Goal: Use online tool/utility

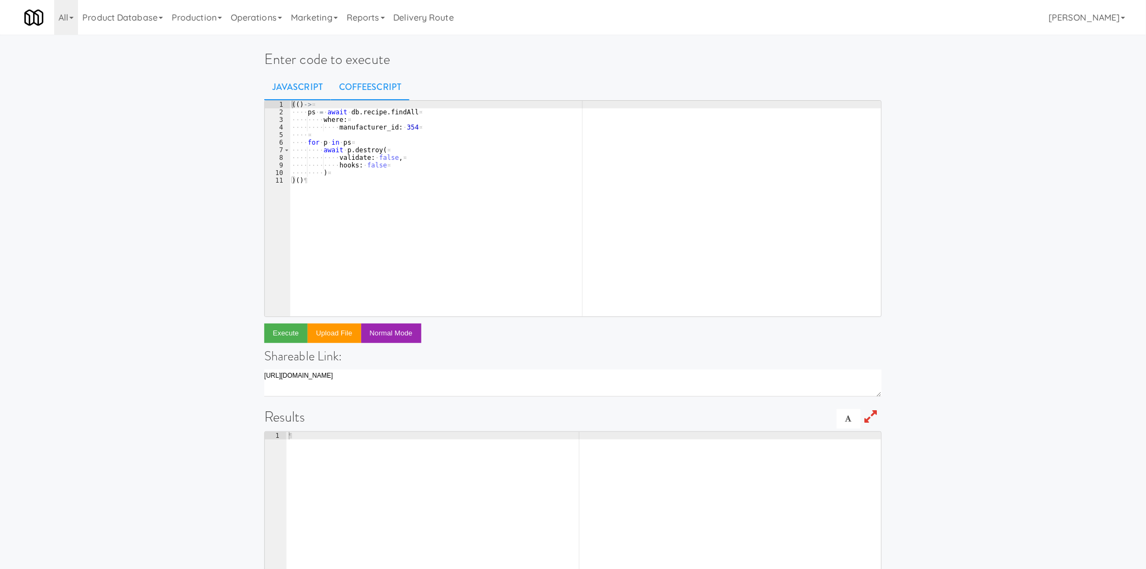
click at [367, 84] on link "CoffeeScript" at bounding box center [370, 87] width 79 height 27
click at [386, 201] on div "( ( ) -> ¤ ···· ps · = · await · db . recipe . findAll ¤ ···· ···· where : ¤ ··…" at bounding box center [586, 216] width 592 height 231
type textarea ") )()"
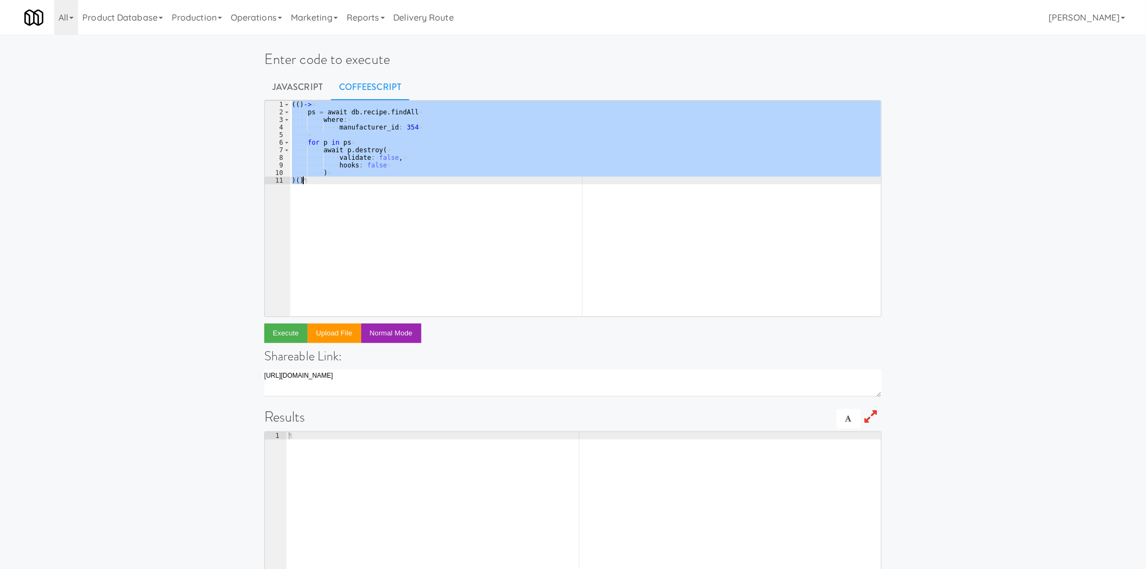
paste textarea
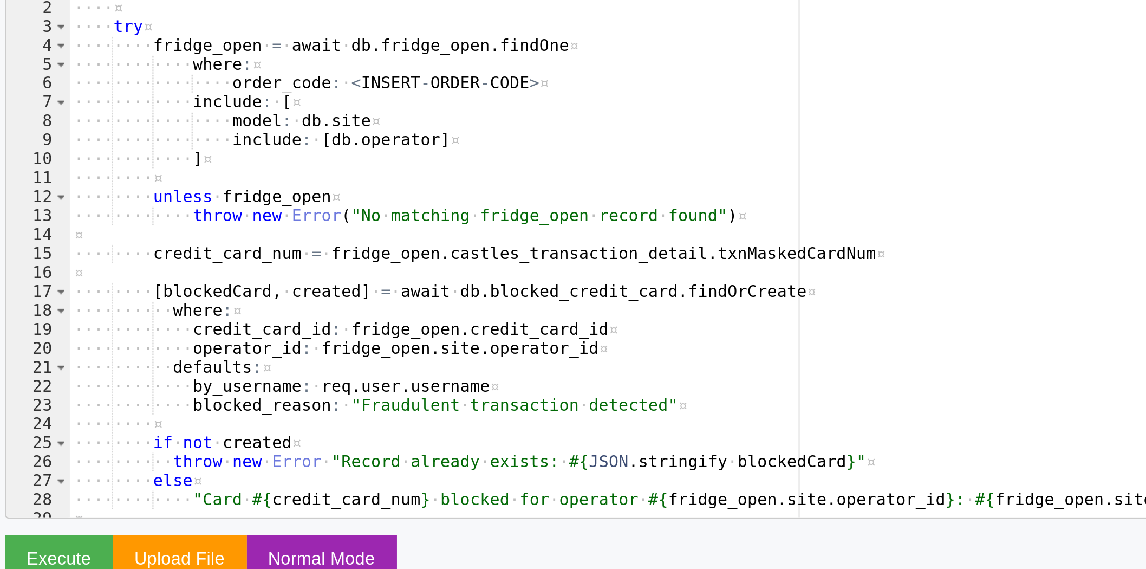
scroll to position [2, 0]
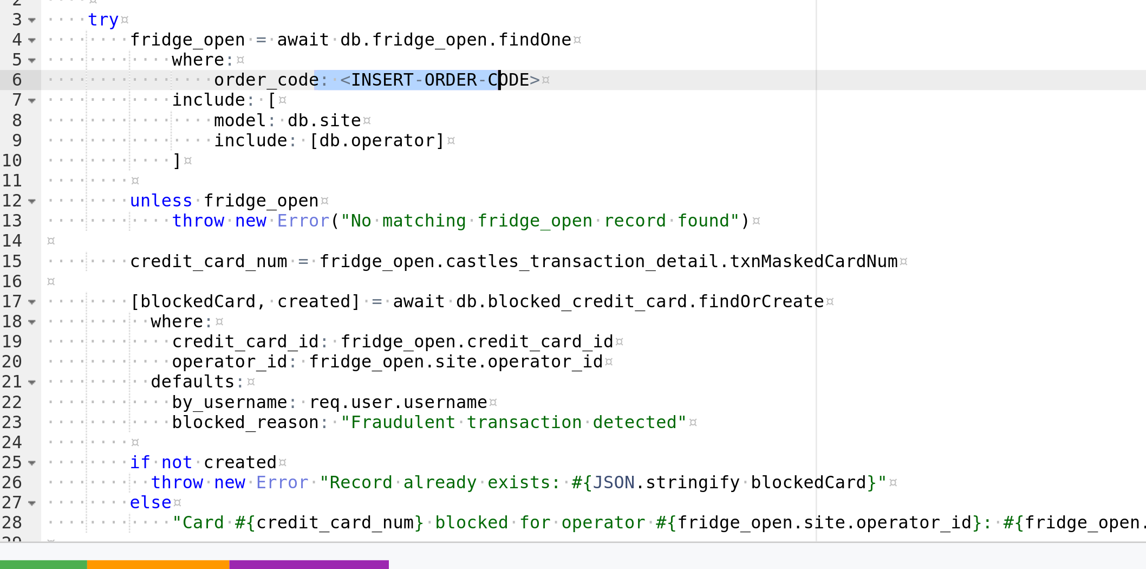
drag, startPoint x: 395, startPoint y: 140, endPoint x: 463, endPoint y: 143, distance: 68.3
click at [463, 143] on div "( ( ) · -> ¤ ···· ¤ ···· try ¤ ···· ···· fridge_open · = · await · db . fridge_…" at bounding box center [581, 214] width 583 height 231
type textarea "order_code: <INSERT-ORDER-CODE>"
paste textarea
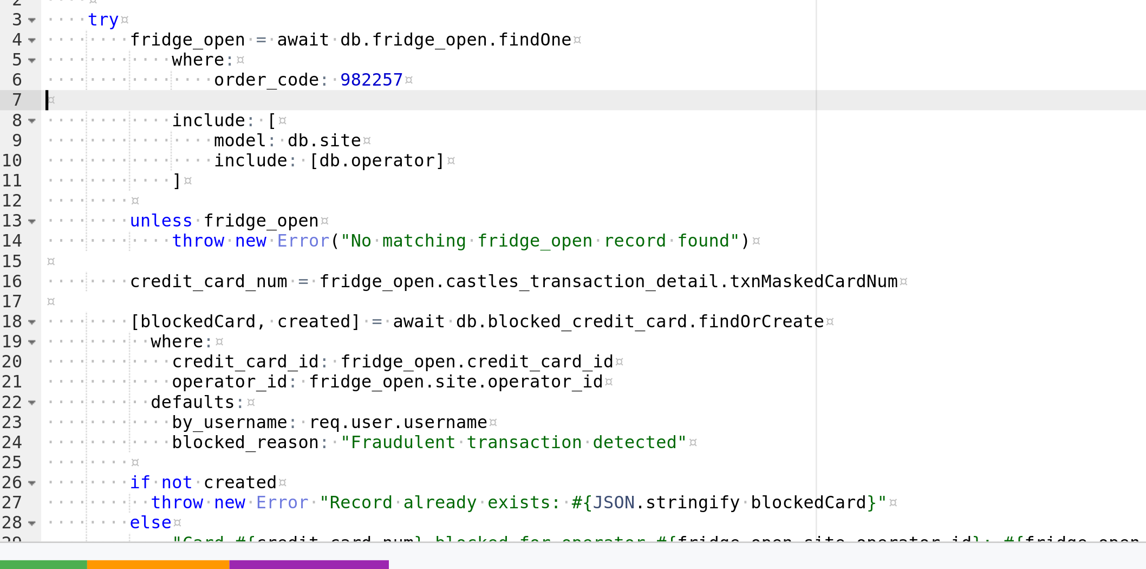
type textarea "order_code: 982257"
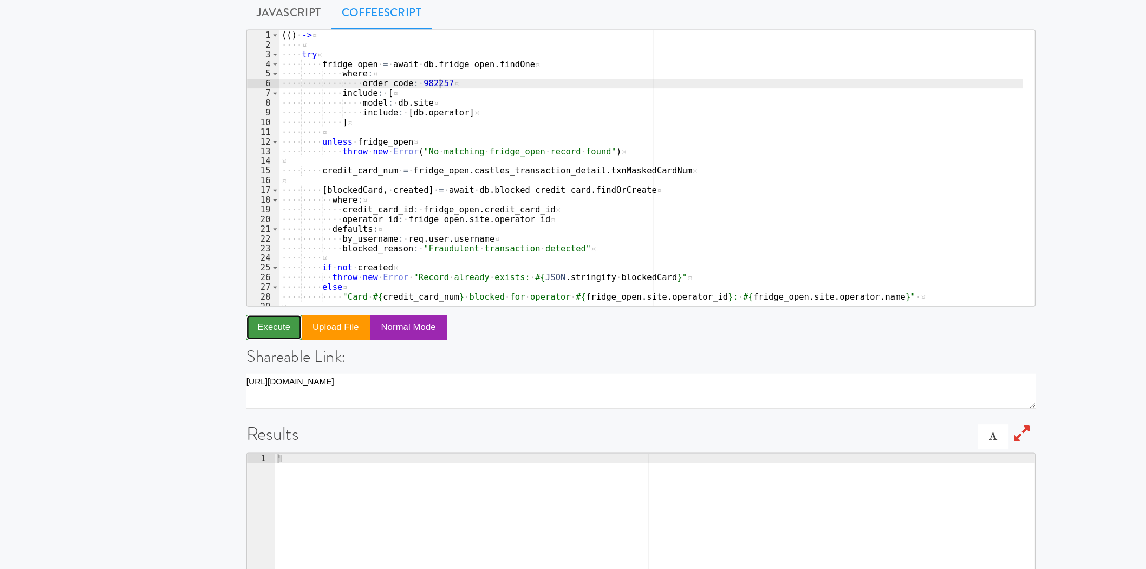
click at [277, 325] on button "Execute" at bounding box center [285, 331] width 43 height 19
click at [402, 139] on div "( ( ) · -> ¤ ···· ¤ ···· try ¤ ···· ···· fridge_open · = · await · db . fridge_…" at bounding box center [581, 214] width 583 height 231
paste textarea
click at [276, 331] on button "Execute" at bounding box center [285, 331] width 43 height 19
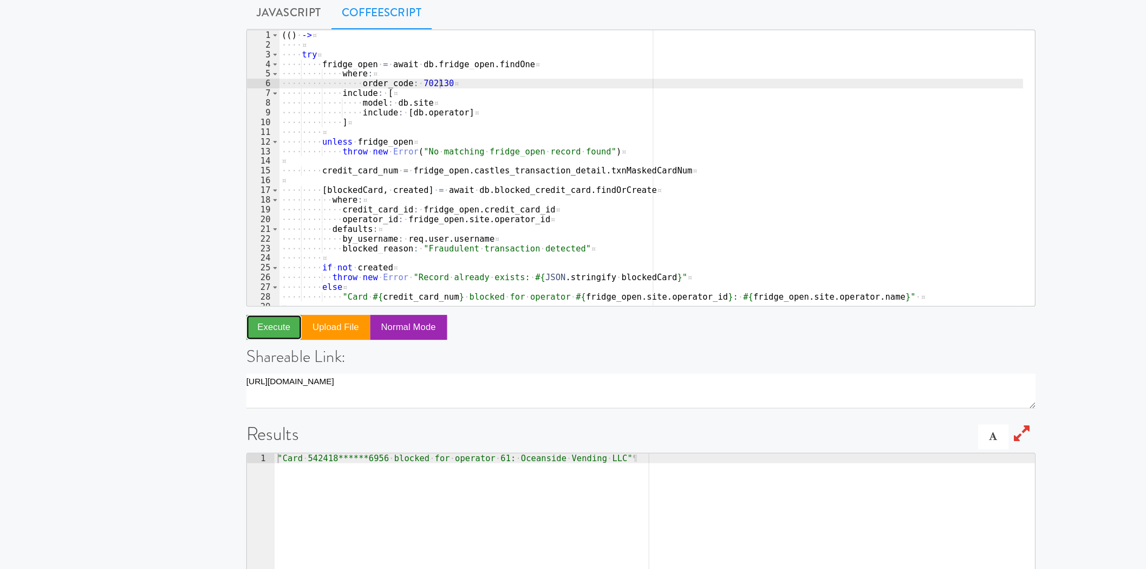
scroll to position [0, 0]
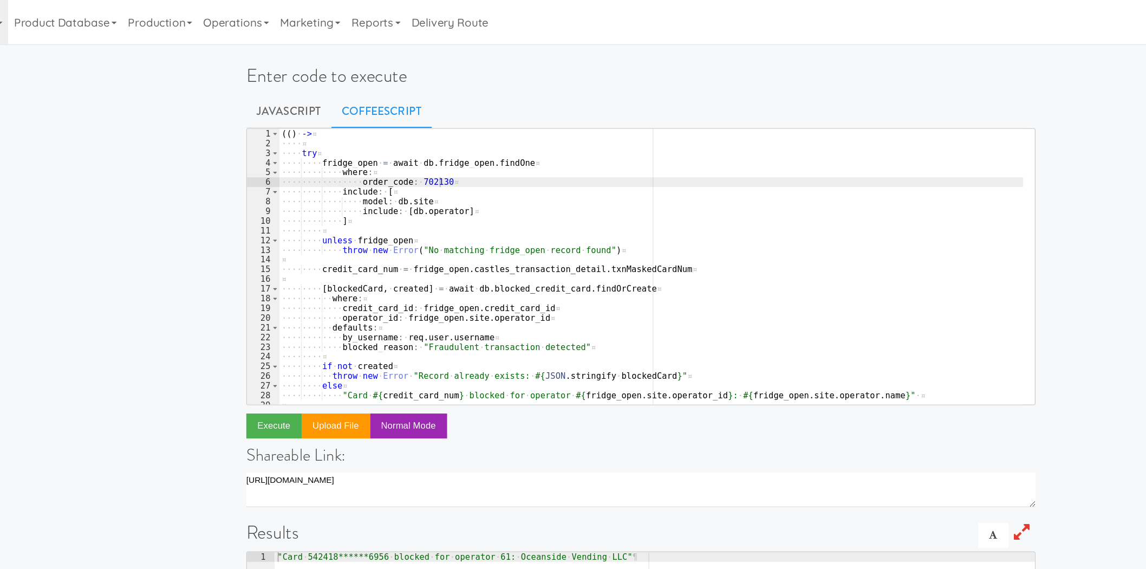
click at [404, 141] on div "( ( ) · -> ¤ ···· ¤ ···· try ¤ ···· ···· fridge_open · = · await · db . fridge_…" at bounding box center [581, 216] width 583 height 231
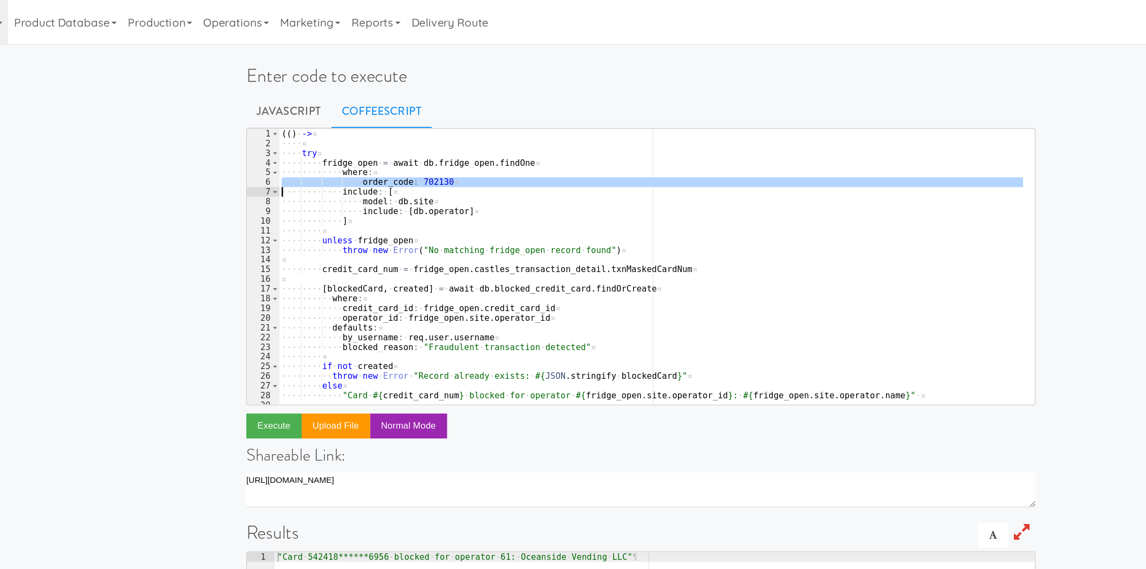
click at [404, 141] on div "( ( ) · -> ¤ ···· ¤ ···· try ¤ ···· ···· fridge_open · = · await · db . fridge_…" at bounding box center [581, 216] width 583 height 231
click at [397, 140] on div "( ( ) · -> ¤ ···· ¤ ···· try ¤ ···· ···· fridge_open · = · await · db . fridge_…" at bounding box center [581, 209] width 582 height 216
type textarea "order_code: 702130"
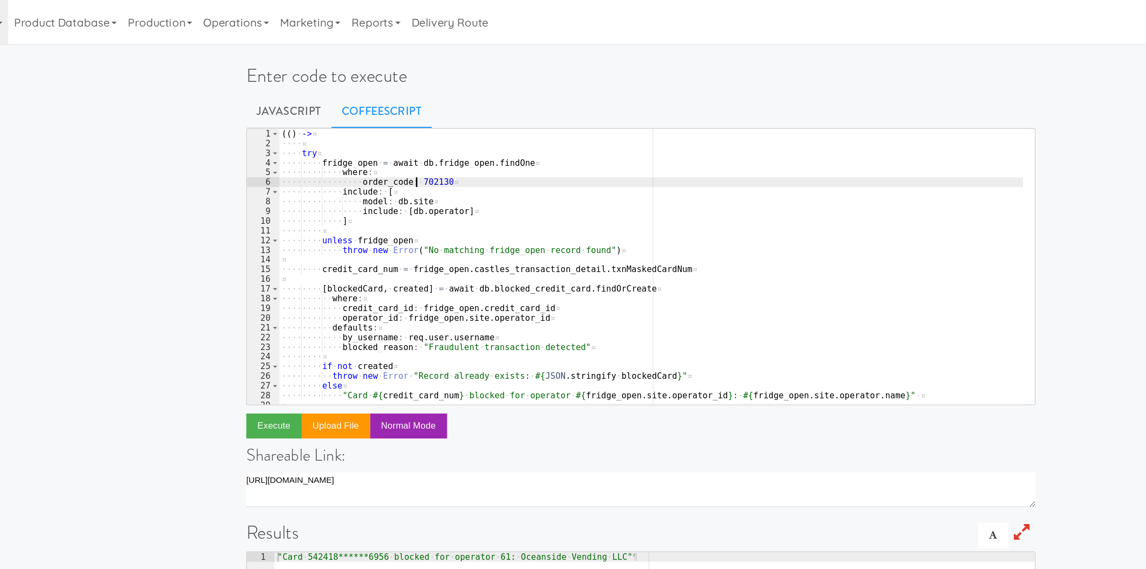
click at [397, 140] on div "( ( ) · -> ¤ ···· ¤ ···· try ¤ ···· ···· fridge_open · = · await · db . fridge_…" at bounding box center [581, 216] width 583 height 231
paste textarea
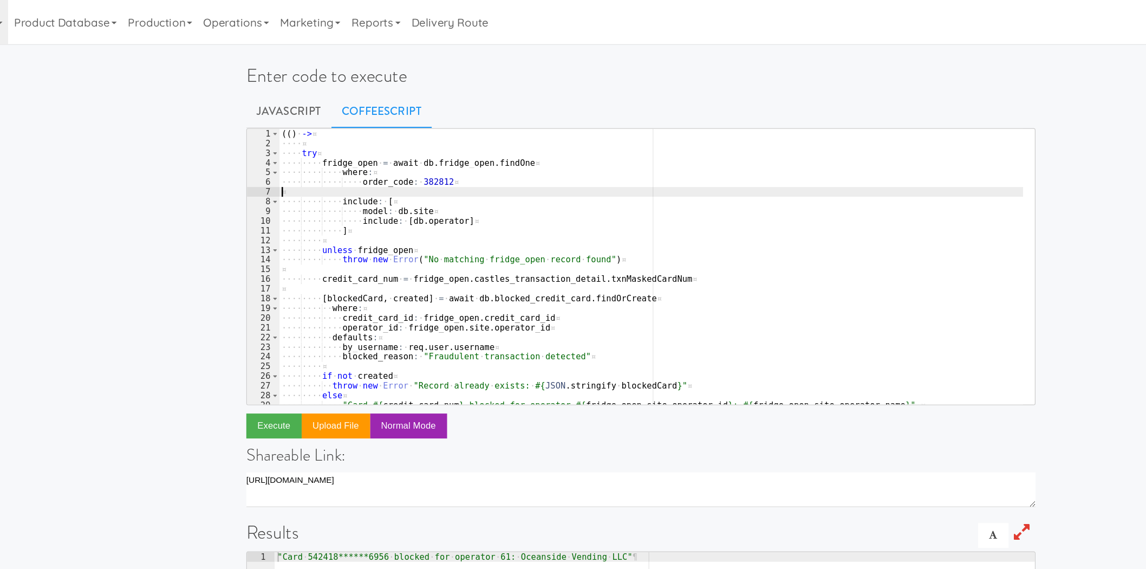
type textarea "order_code: 382812"
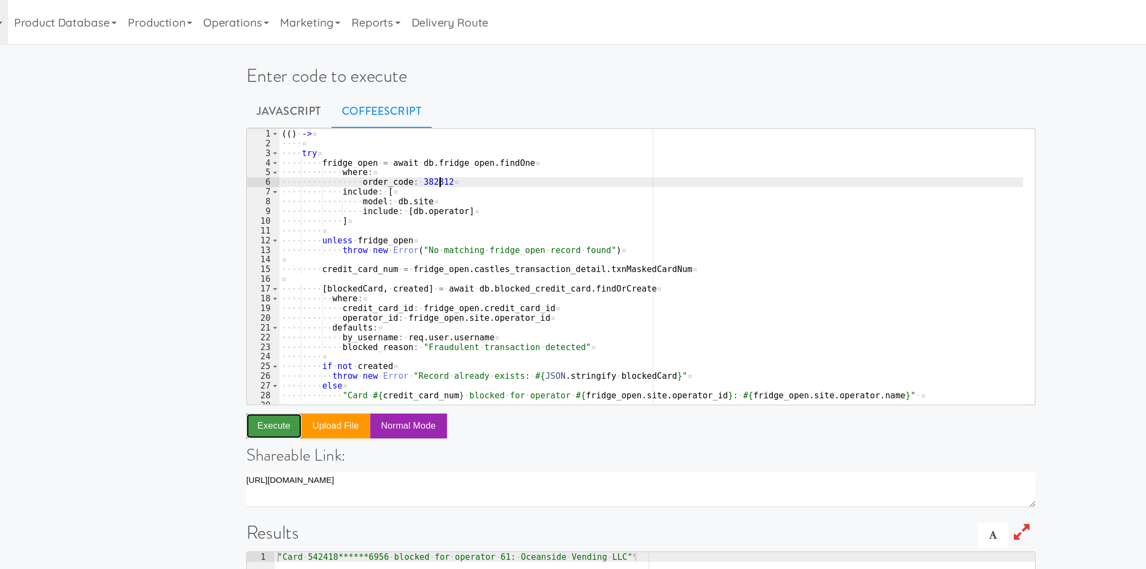
click at [288, 330] on button "Execute" at bounding box center [285, 332] width 43 height 19
